Goal: Information Seeking & Learning: Learn about a topic

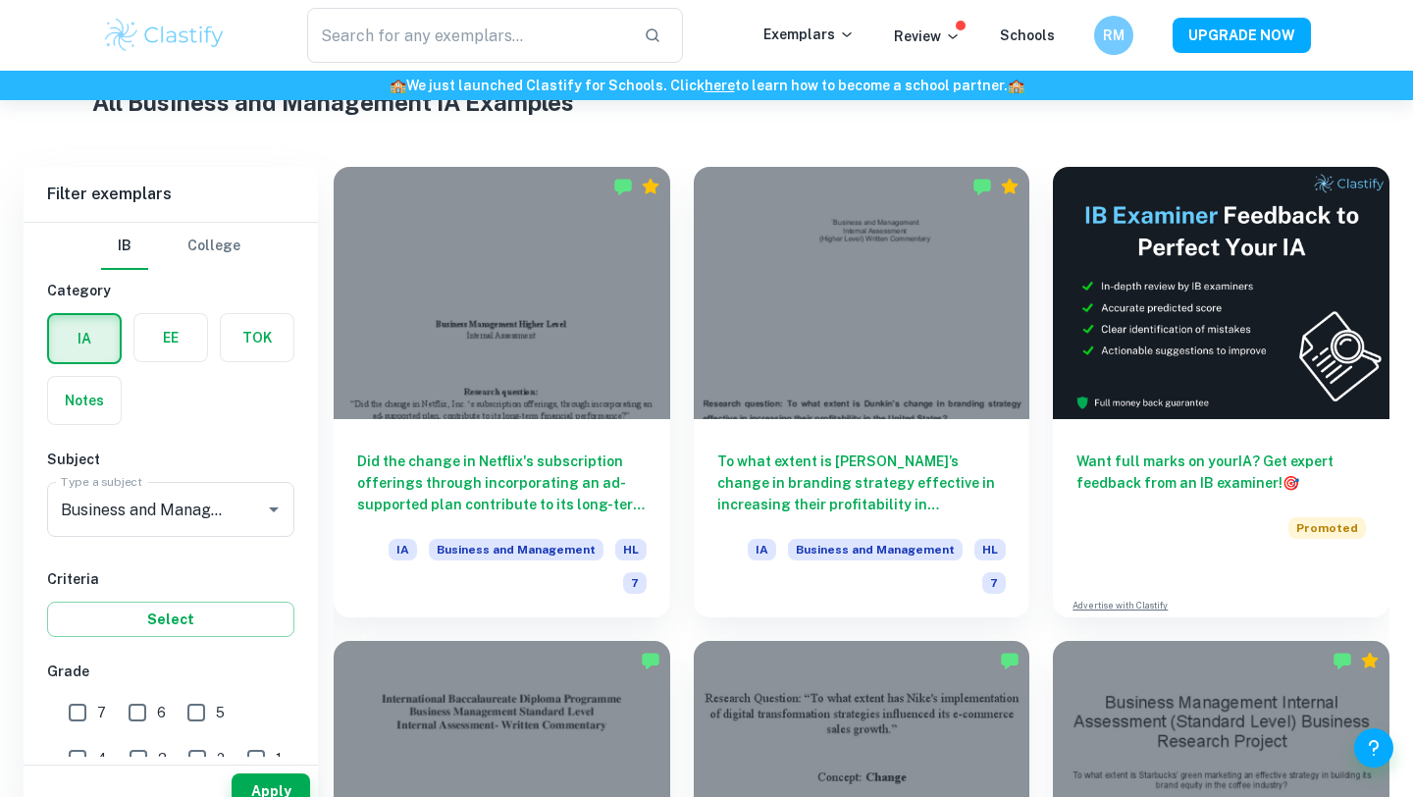
scroll to position [534, 0]
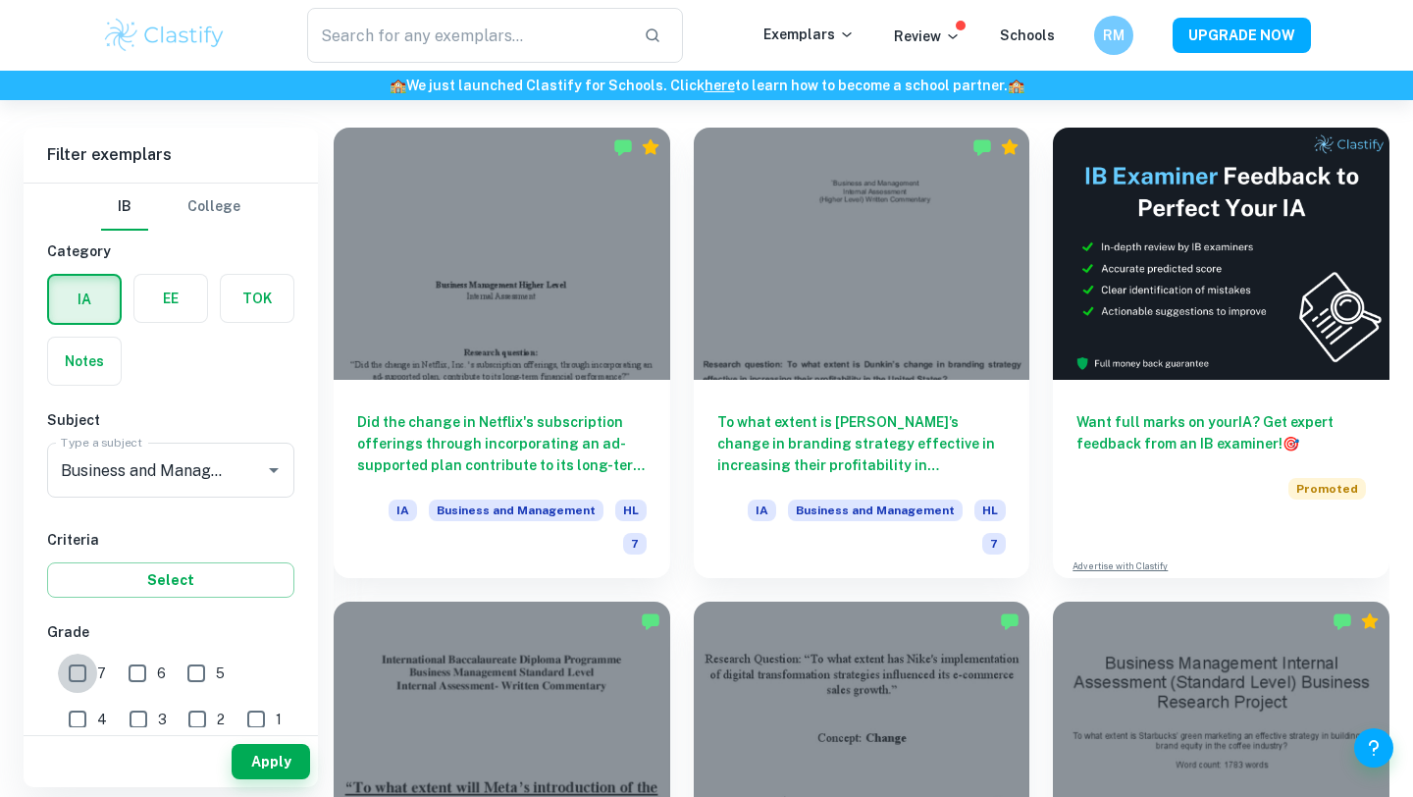
click at [84, 672] on input "7" at bounding box center [77, 673] width 39 height 39
checkbox input "true"
click at [286, 761] on button "Apply" at bounding box center [271, 761] width 79 height 35
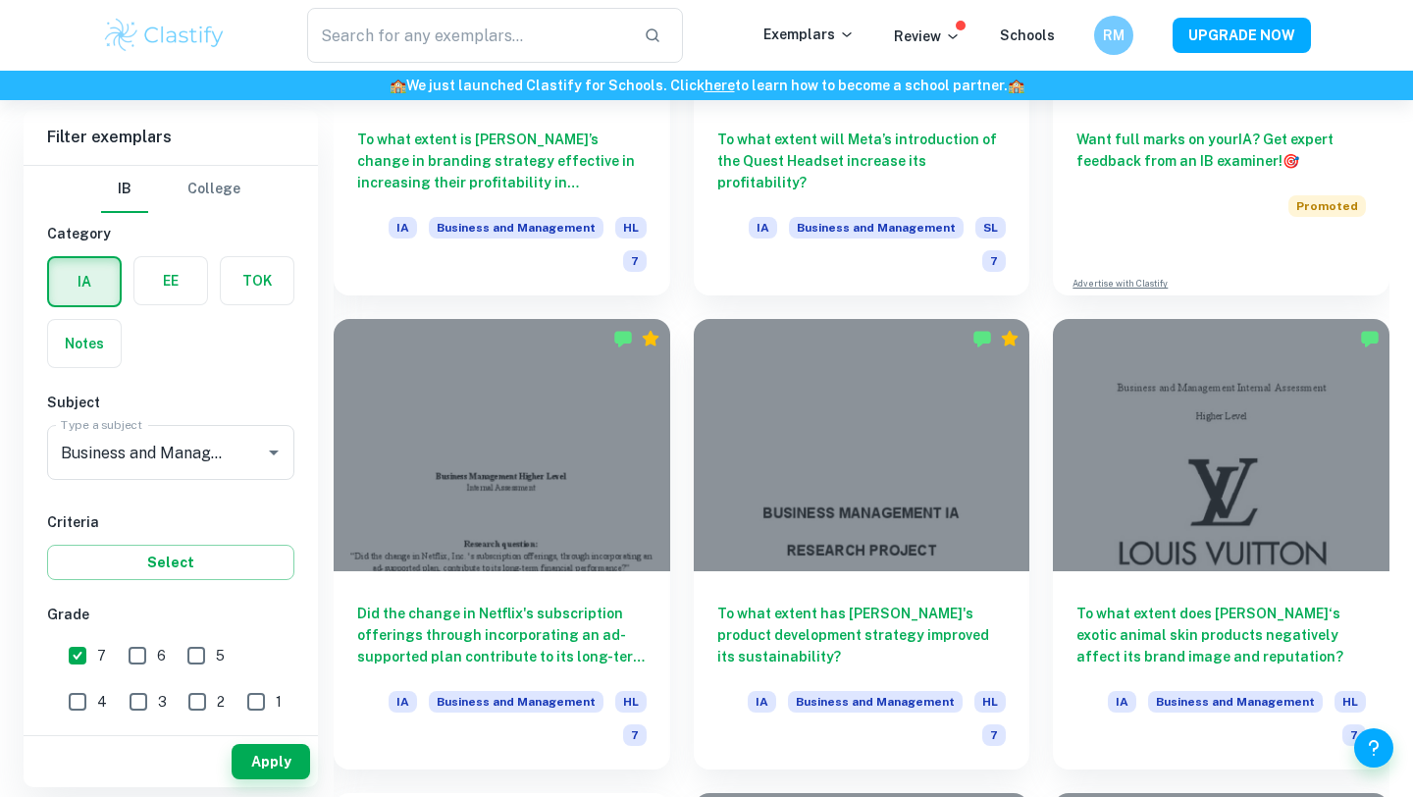
scroll to position [855, 0]
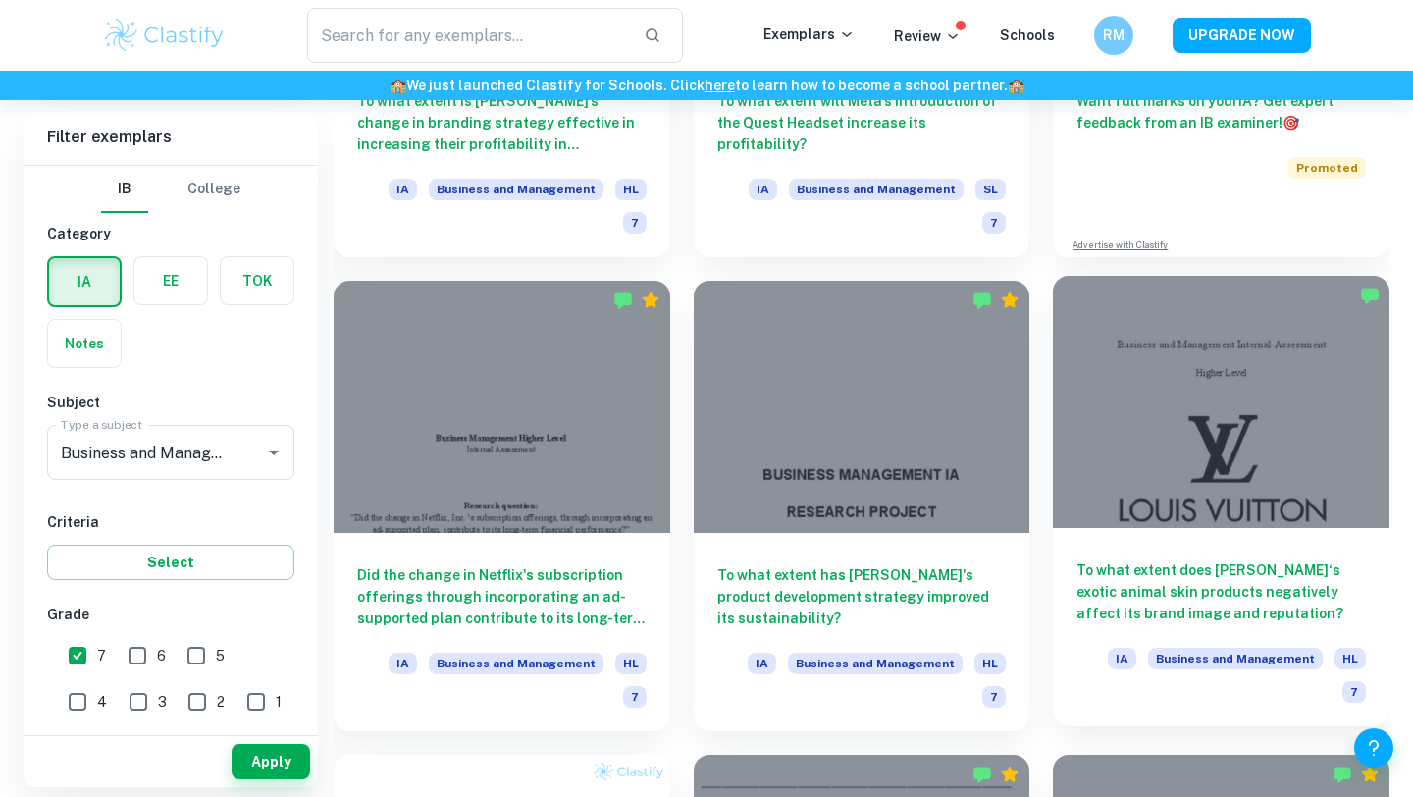
click at [1224, 495] on div at bounding box center [1221, 402] width 337 height 252
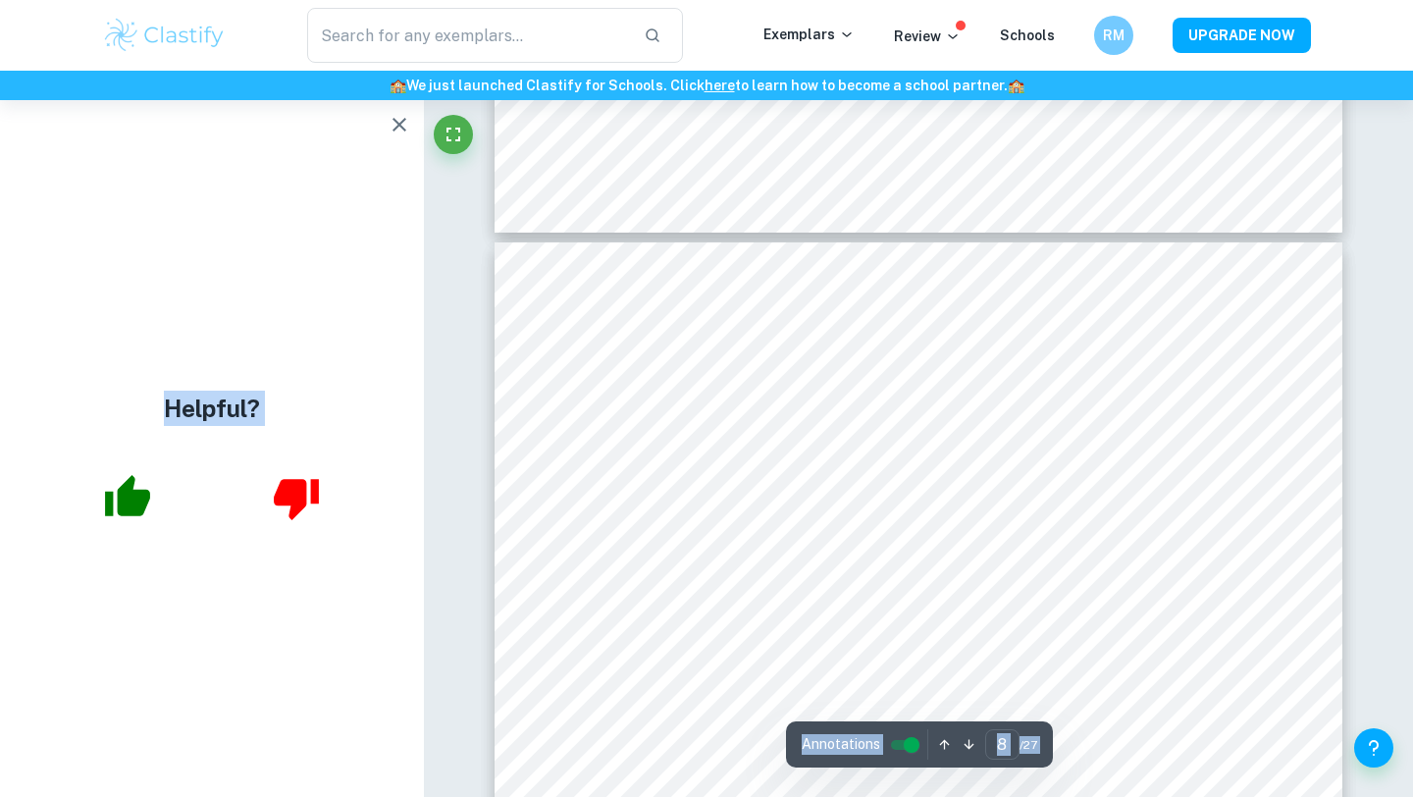
scroll to position [7717, 0]
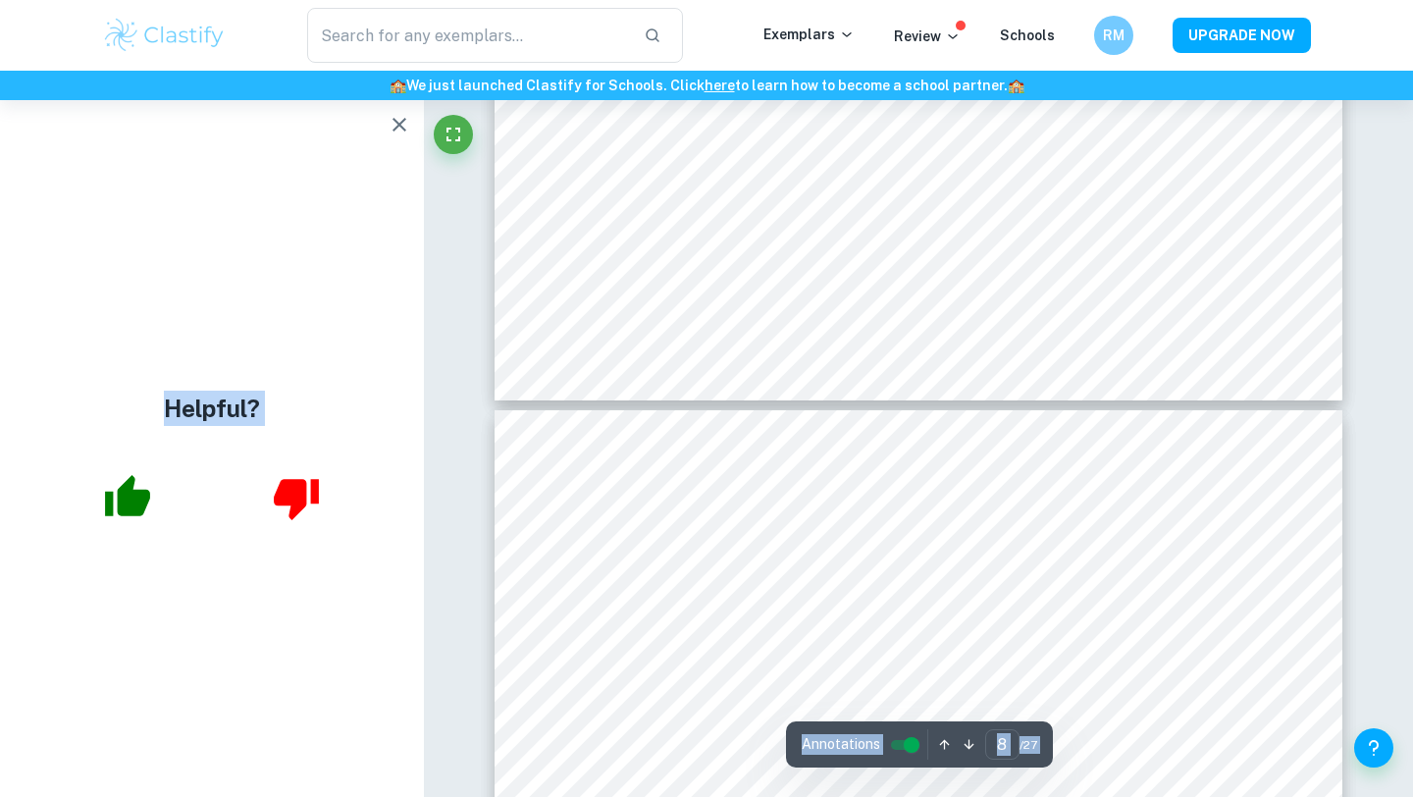
type input "7"
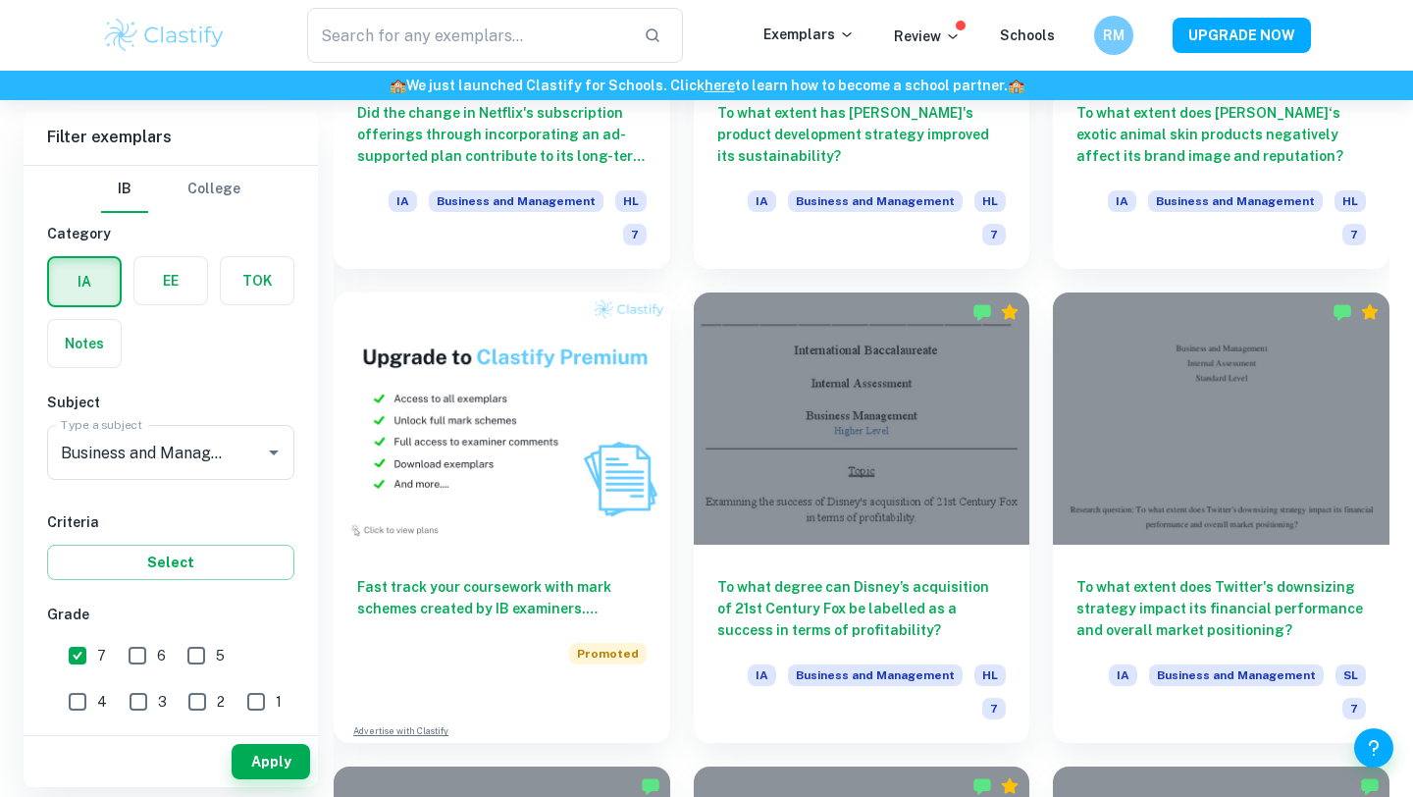
scroll to position [1302, 0]
